Goal: Obtain resource: Download file/media

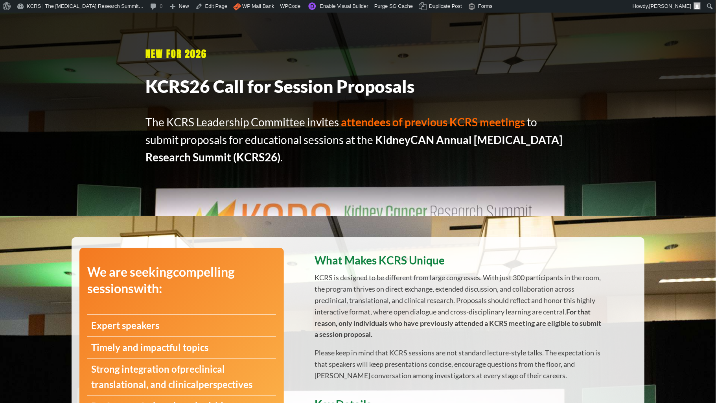
scroll to position [97, 0]
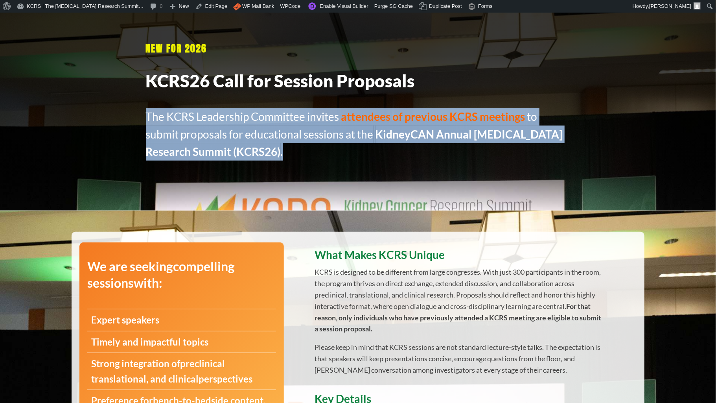
drag, startPoint x: 288, startPoint y: 150, endPoint x: 146, endPoint y: 117, distance: 145.8
click at [146, 117] on p "The KCRS Leadership Committee invites attendees of previous KCRS meetings to su…" at bounding box center [358, 134] width 425 height 53
copy p "The KCRS Leadership Committee invites attendees of previous KCRS meetings to su…"
click at [403, 150] on p "The KCRS Leadership Committee invites attendees of previous KCRS meetings to su…" at bounding box center [358, 134] width 425 height 53
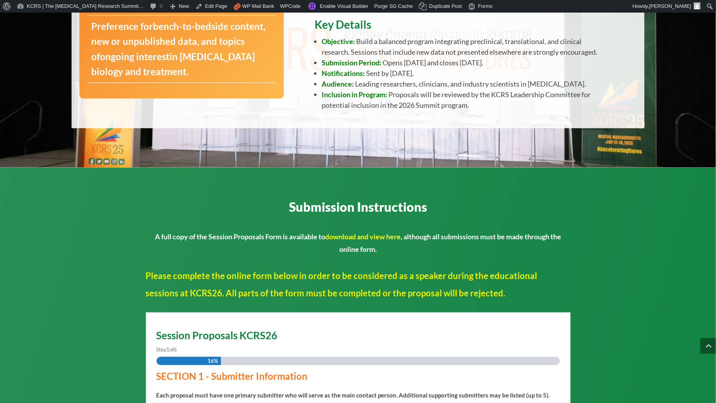
scroll to position [620, 0]
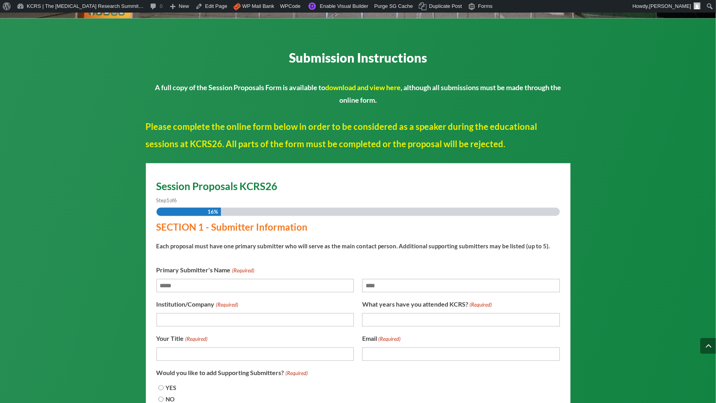
click at [372, 83] on link "download and view here" at bounding box center [362, 87] width 75 height 9
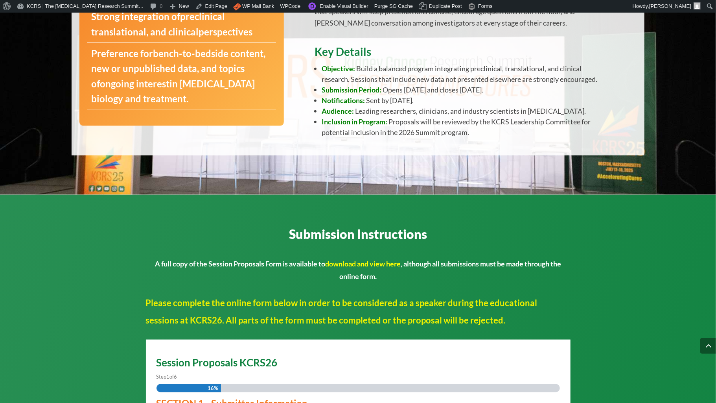
scroll to position [467, 0]
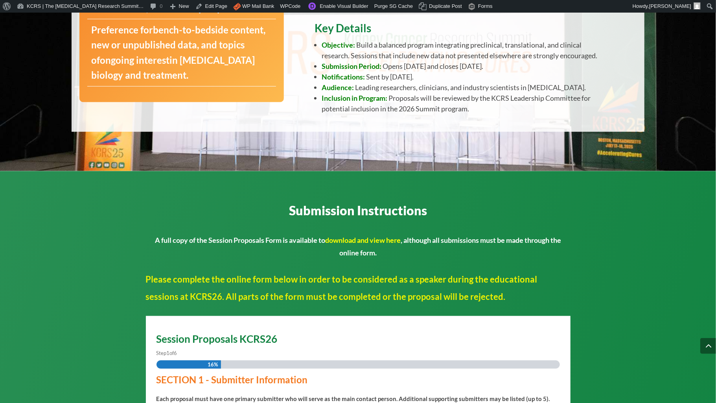
click at [356, 236] on link "download and view here" at bounding box center [362, 240] width 75 height 9
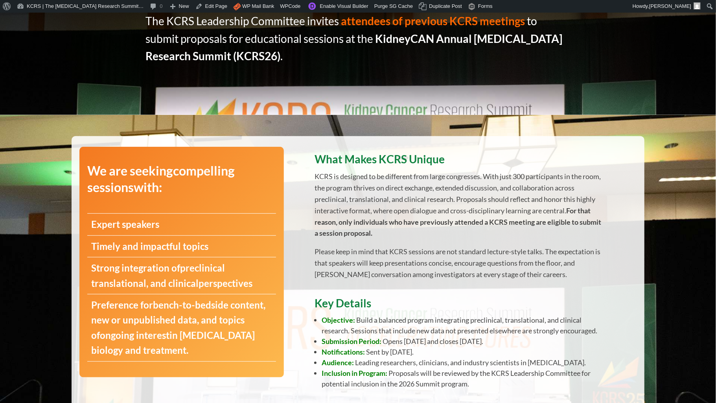
scroll to position [181, 0]
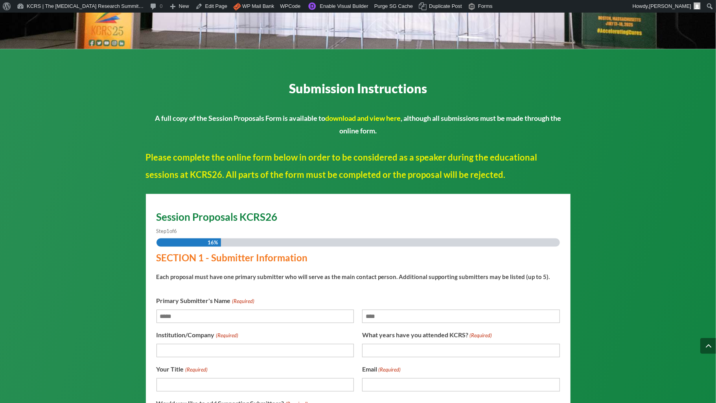
scroll to position [600, 0]
